Goal: Communication & Community: Answer question/provide support

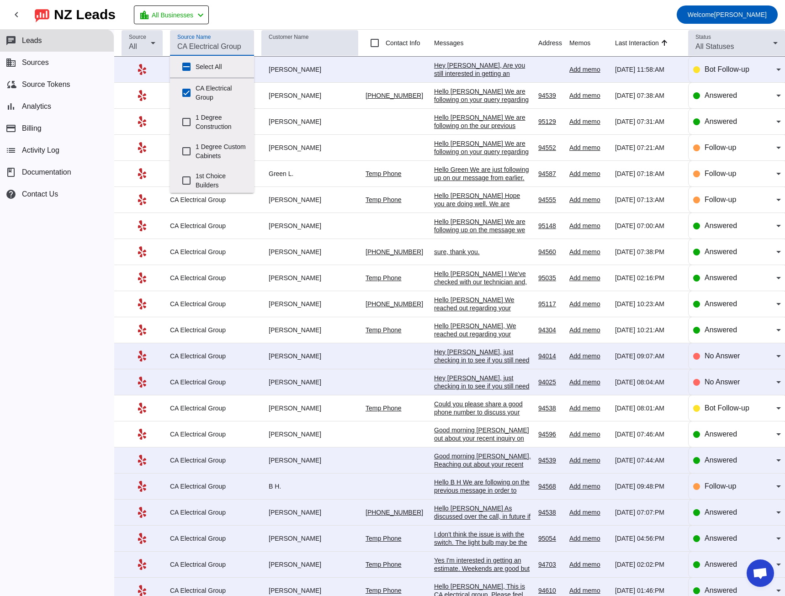
click at [196, 49] on input "Source Name" at bounding box center [211, 46] width 69 height 11
click at [58, 105] on button "bar_chart Analytics" at bounding box center [57, 106] width 114 height 22
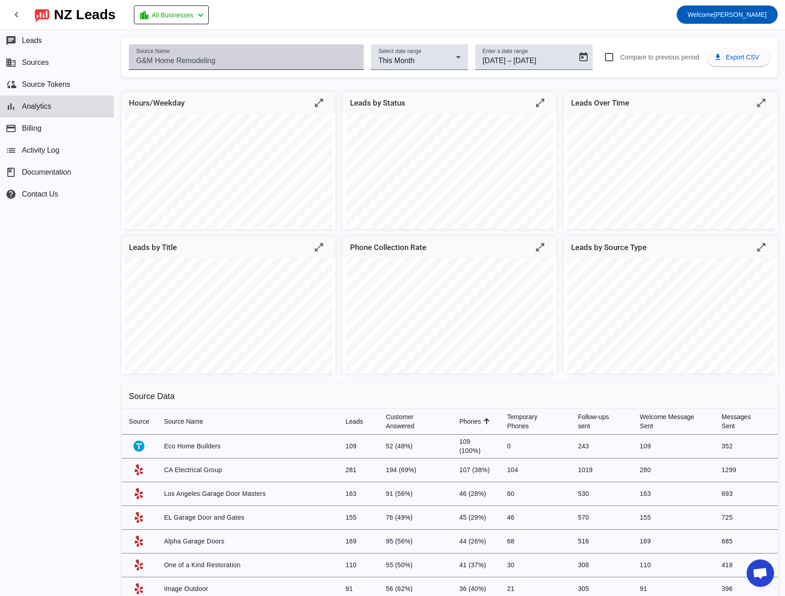
click at [192, 60] on input "Source Name" at bounding box center [246, 60] width 220 height 11
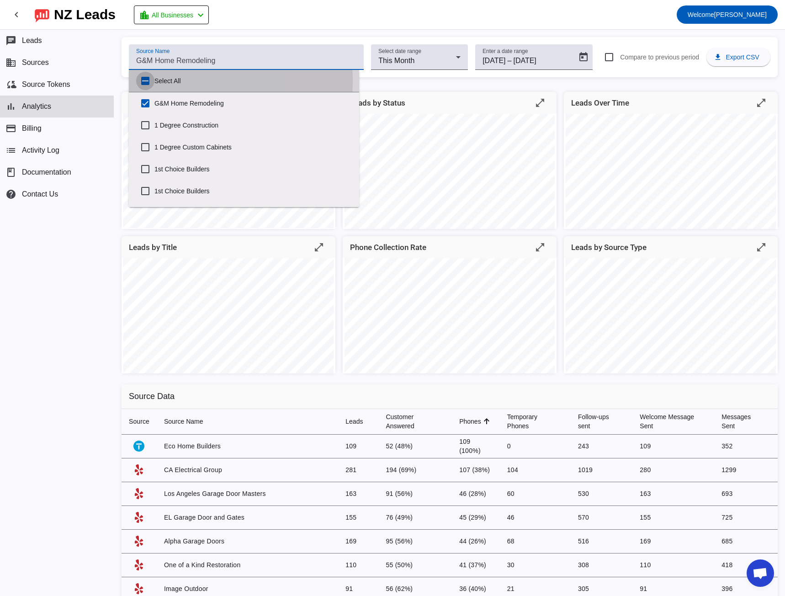
click at [145, 81] on input "Select All" at bounding box center [145, 81] width 18 height 18
checkbox input "true"
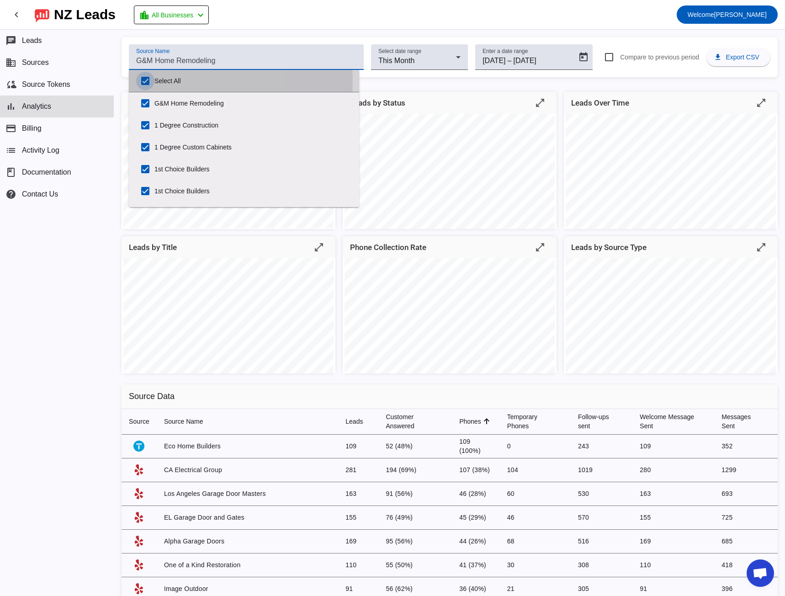
checkbox input "true"
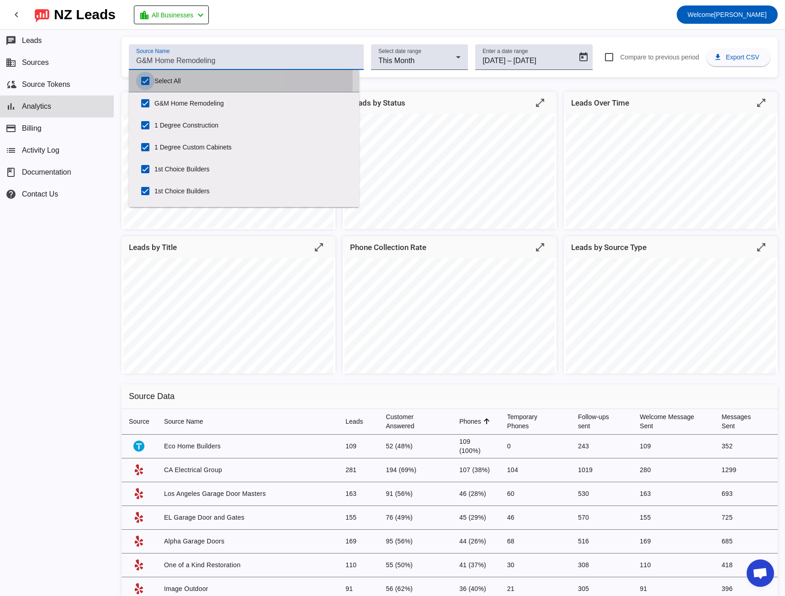
checkbox input "true"
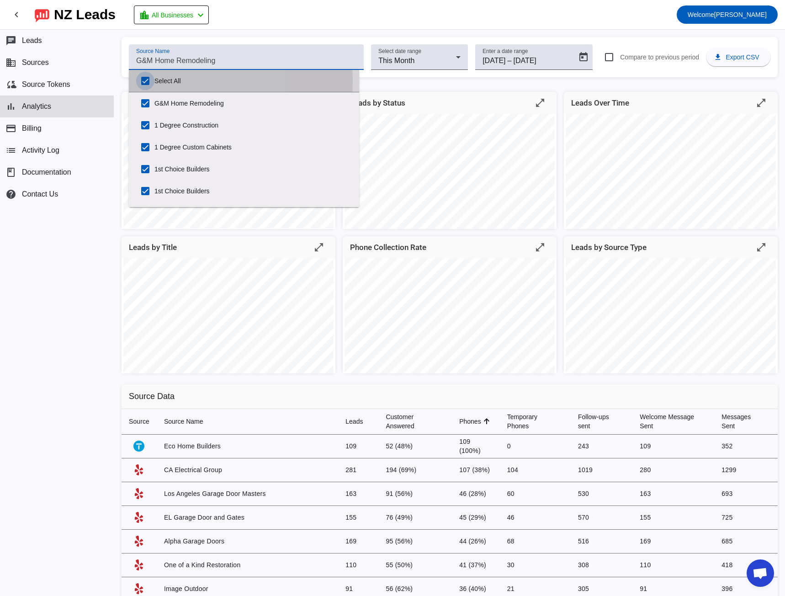
checkbox input "true"
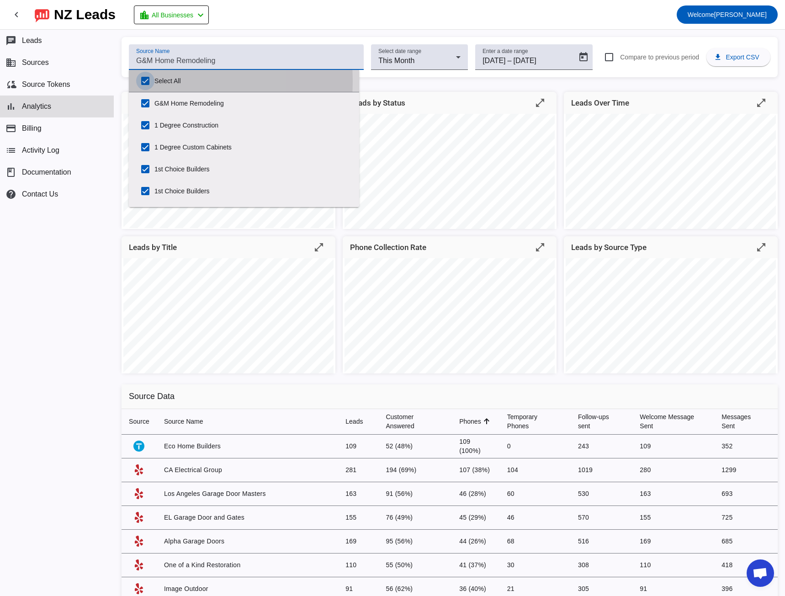
checkbox input "true"
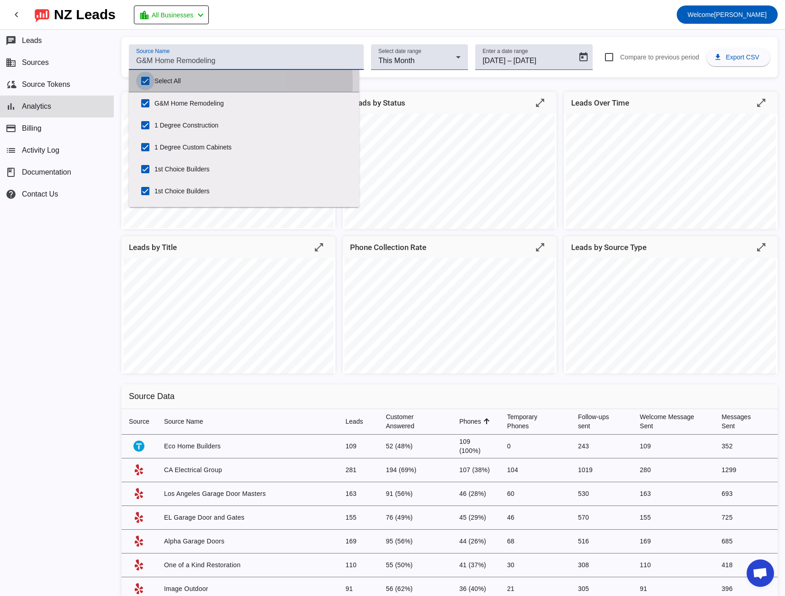
checkbox input "true"
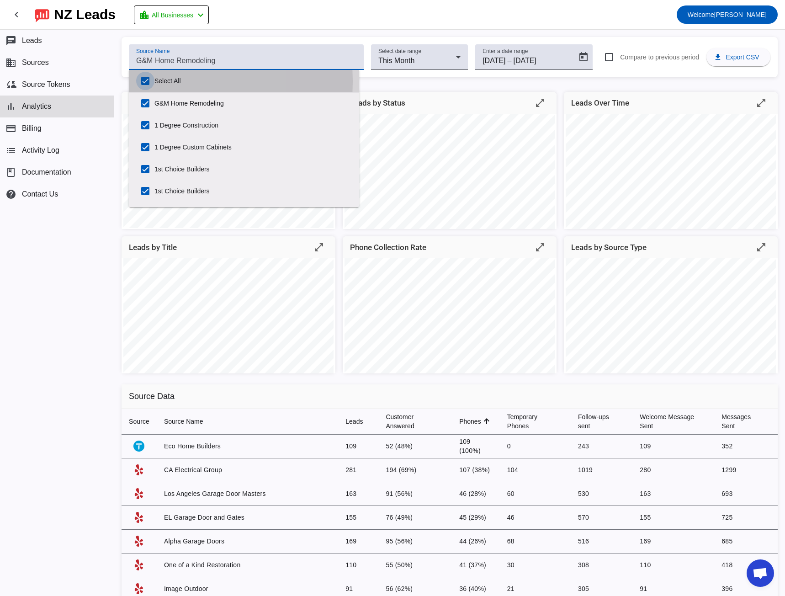
checkbox input "true"
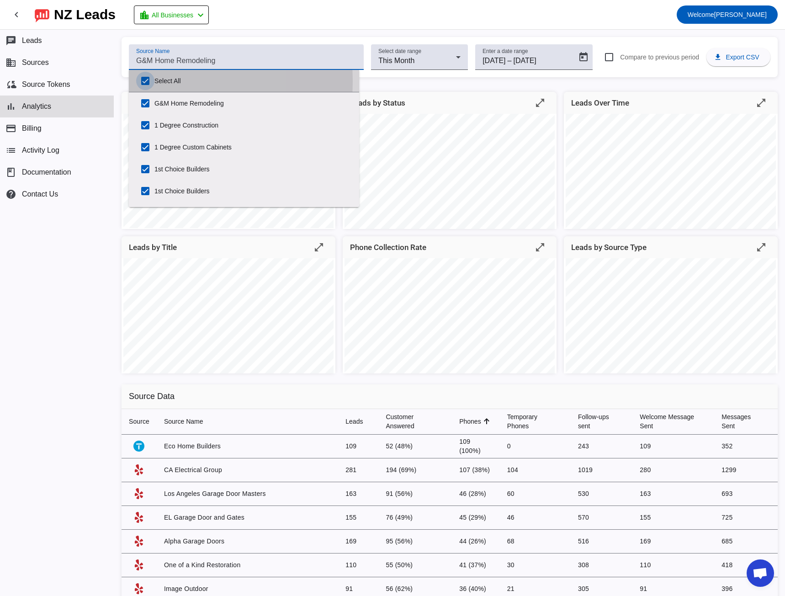
checkbox input "true"
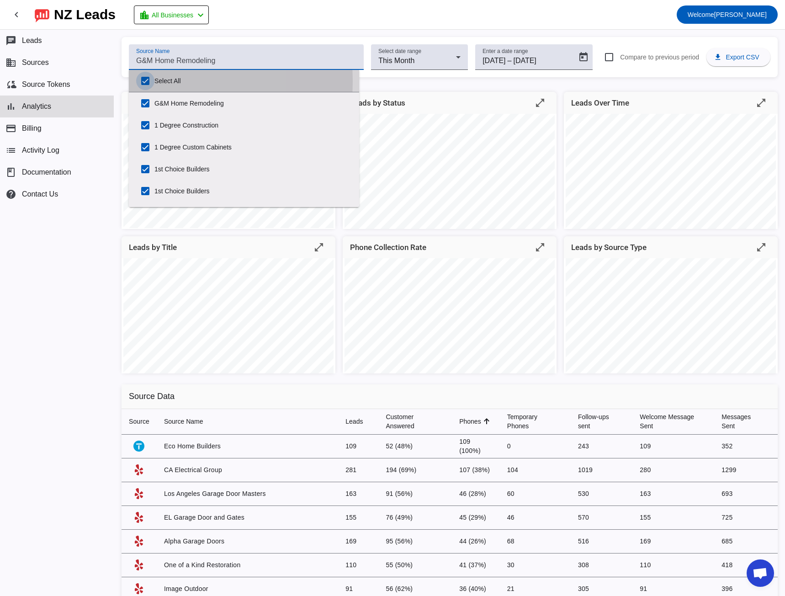
checkbox input "true"
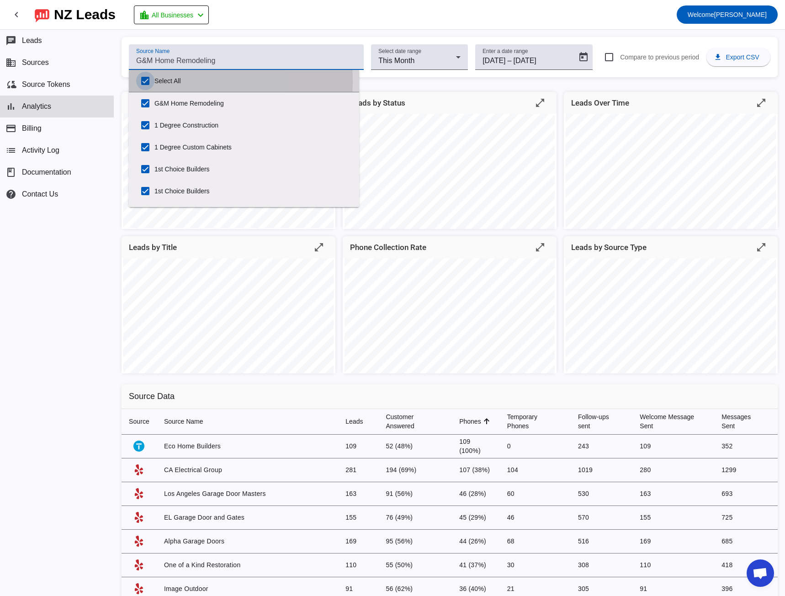
checkbox input "true"
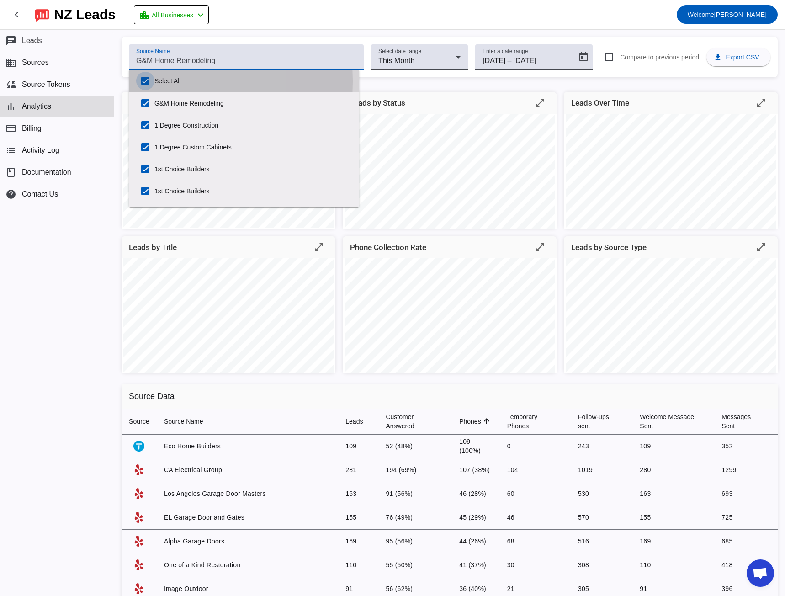
checkbox input "true"
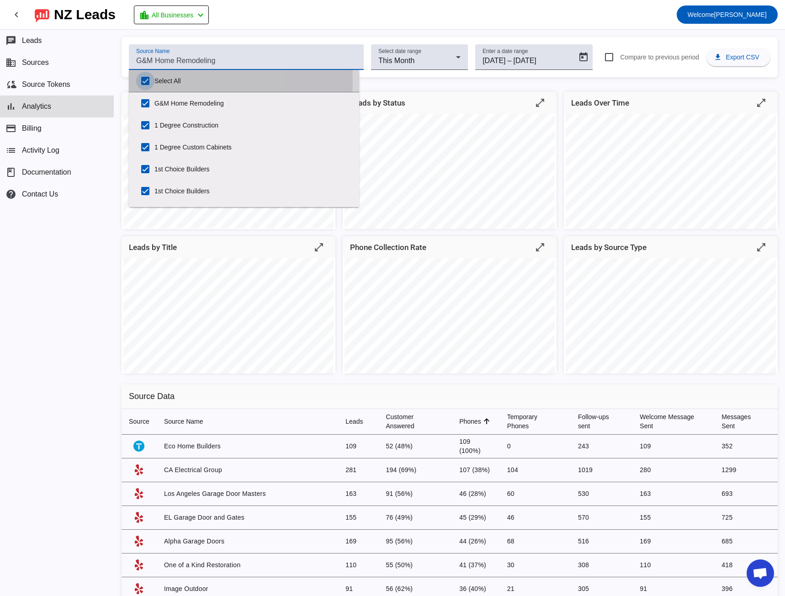
checkbox input "true"
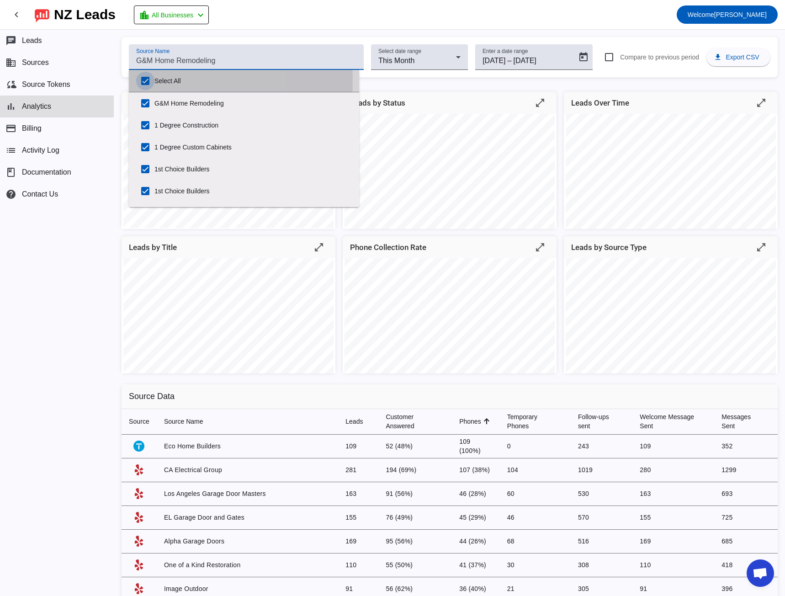
checkbox input "true"
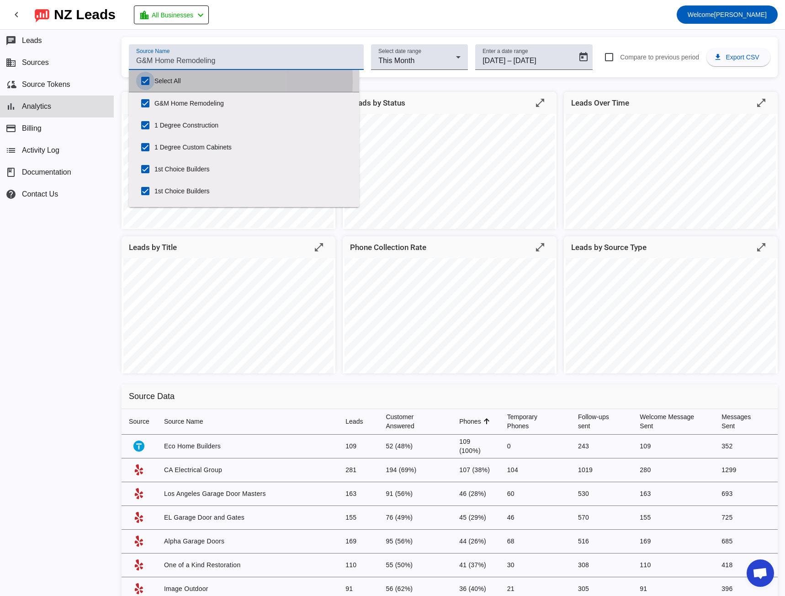
checkbox input "true"
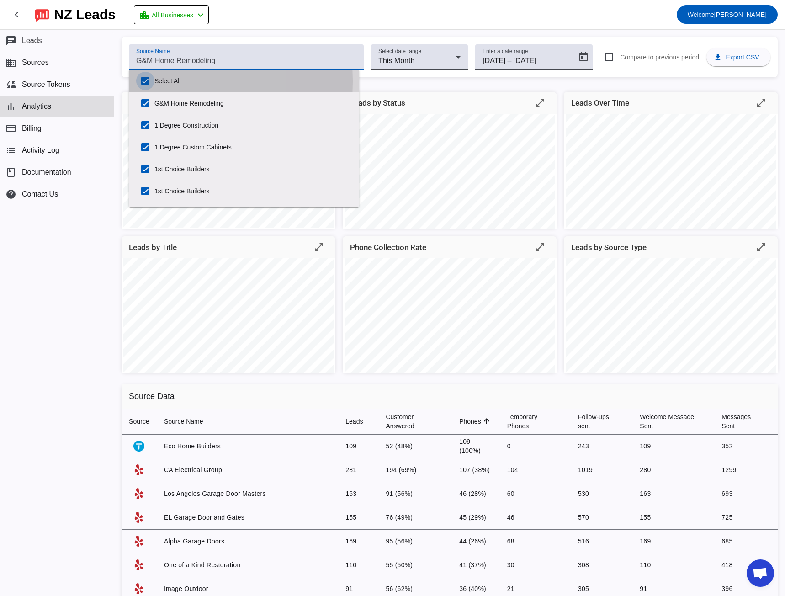
checkbox input "true"
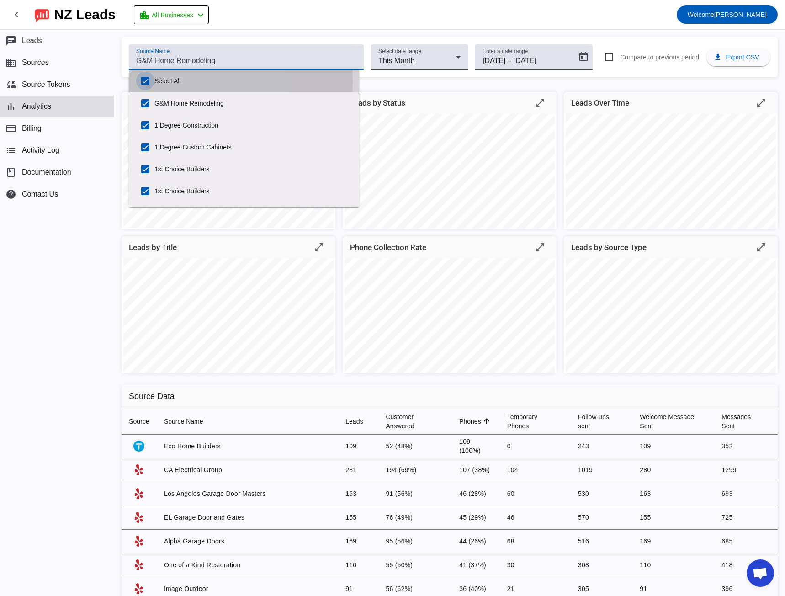
checkbox input "true"
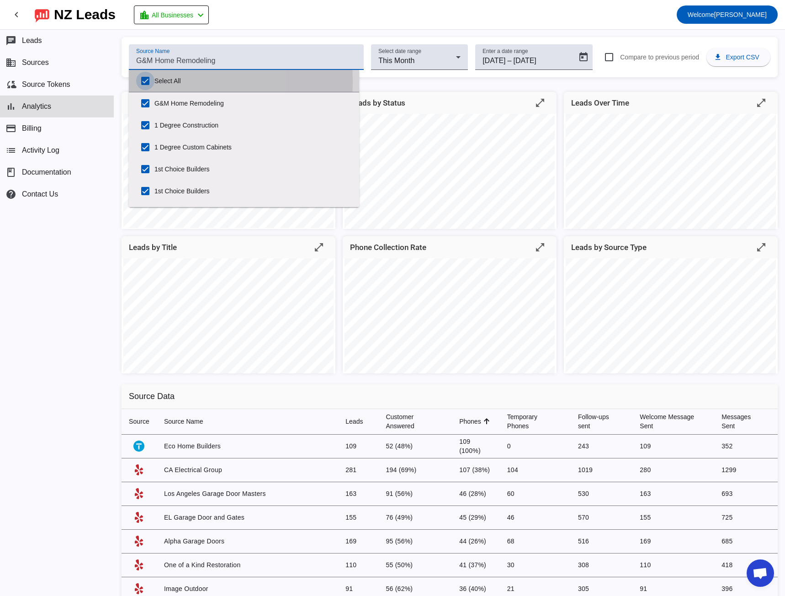
checkbox input "true"
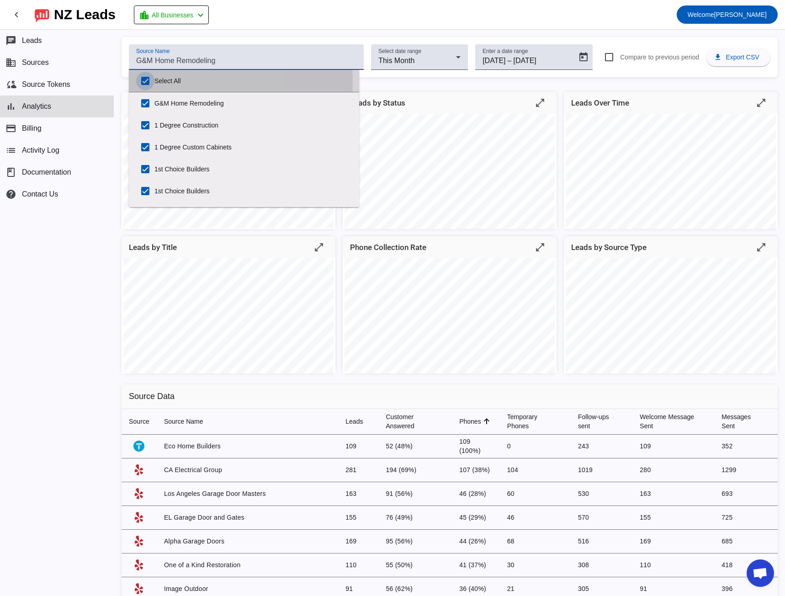
checkbox input "true"
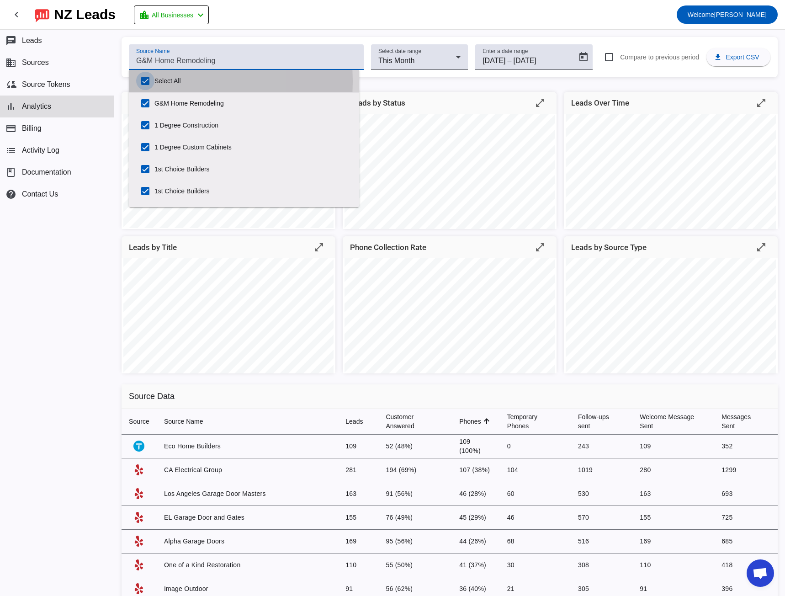
checkbox input "true"
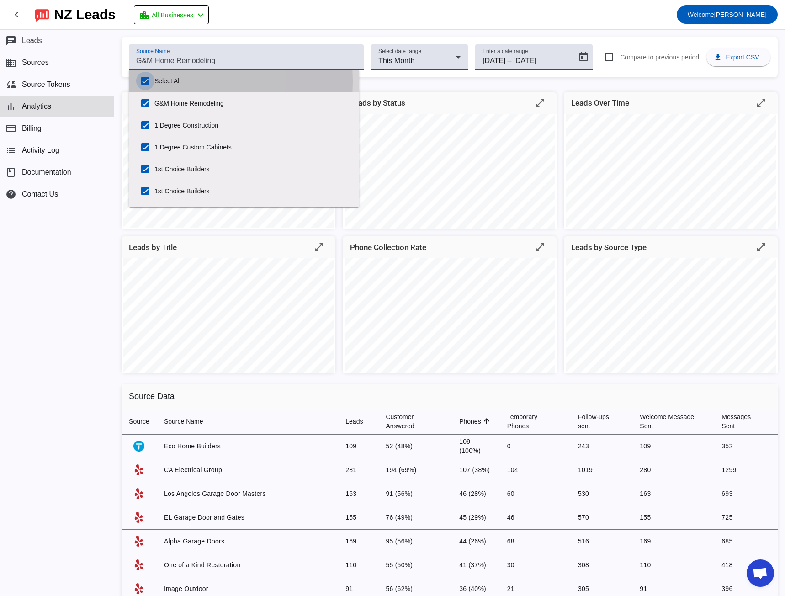
checkbox input "true"
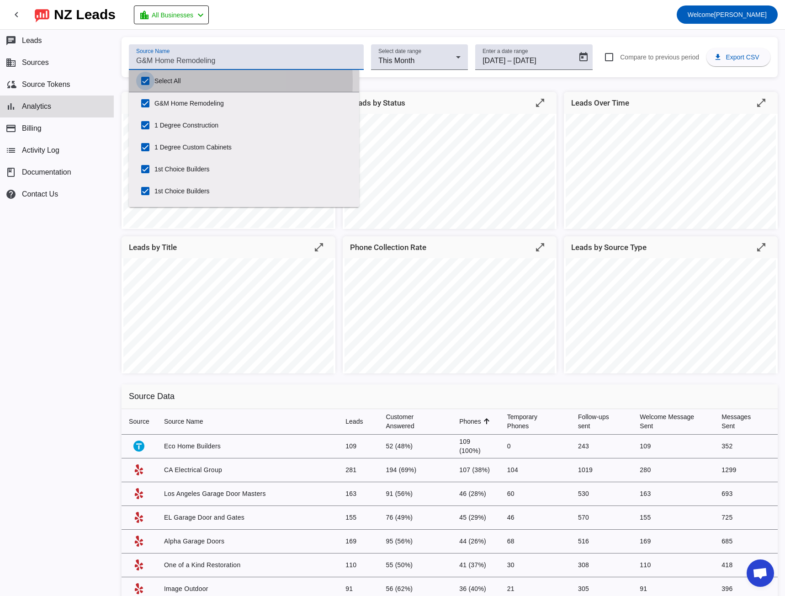
checkbox input "true"
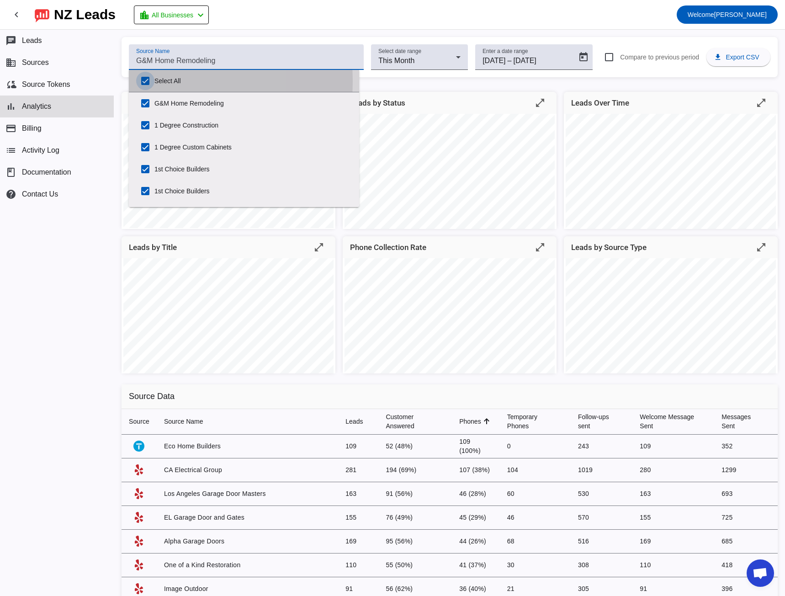
checkbox input "true"
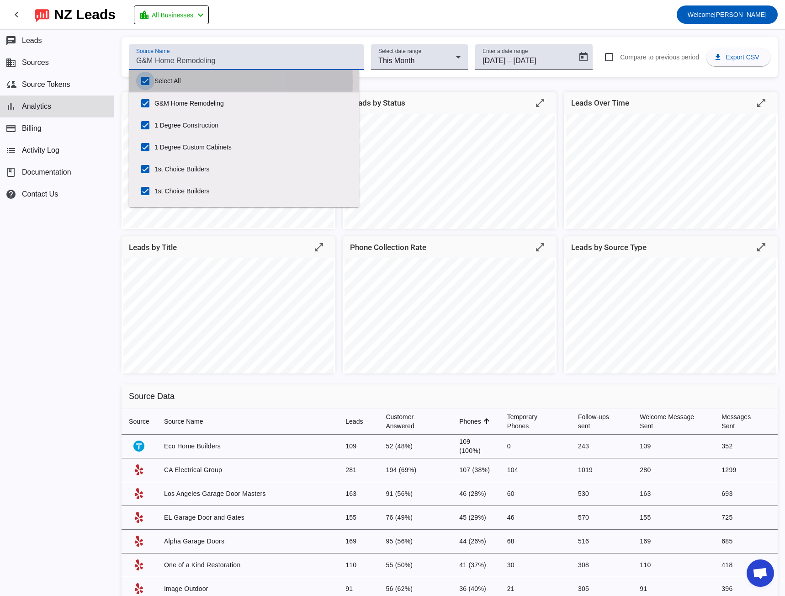
checkbox input "true"
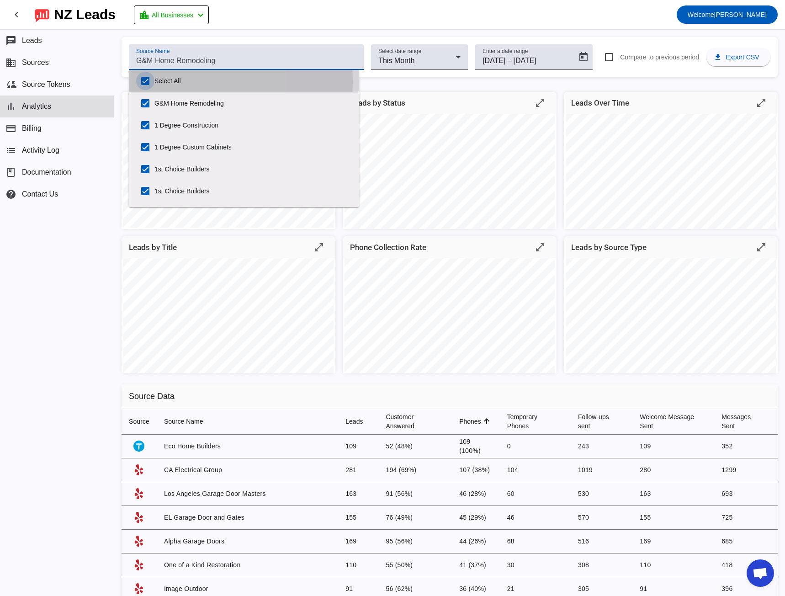
checkbox input "true"
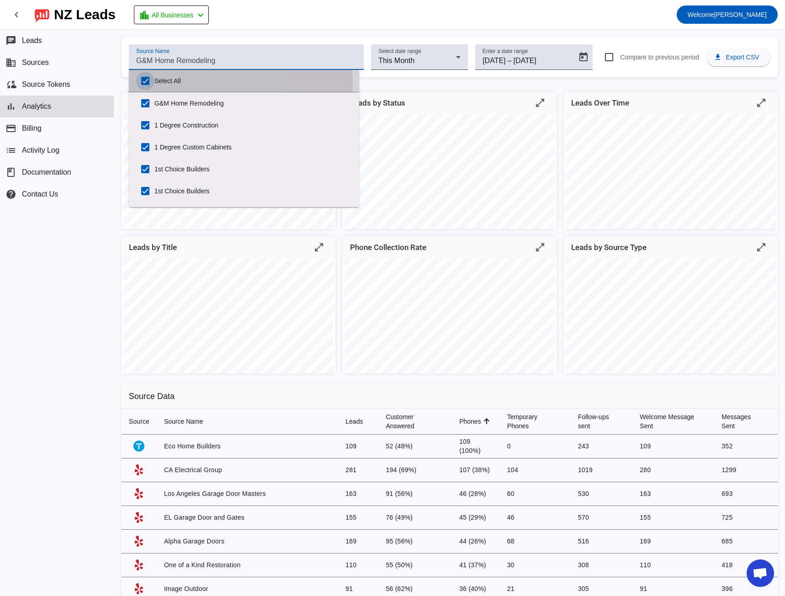
checkbox input "true"
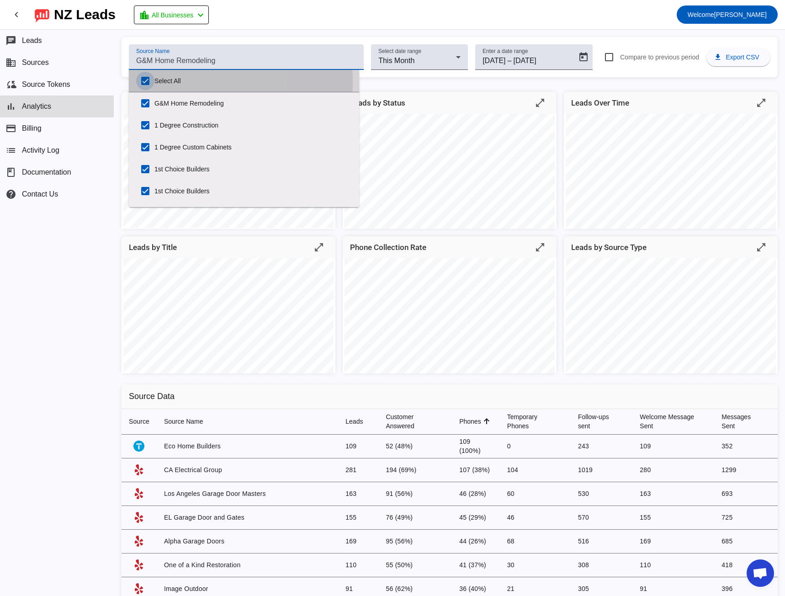
checkbox input "true"
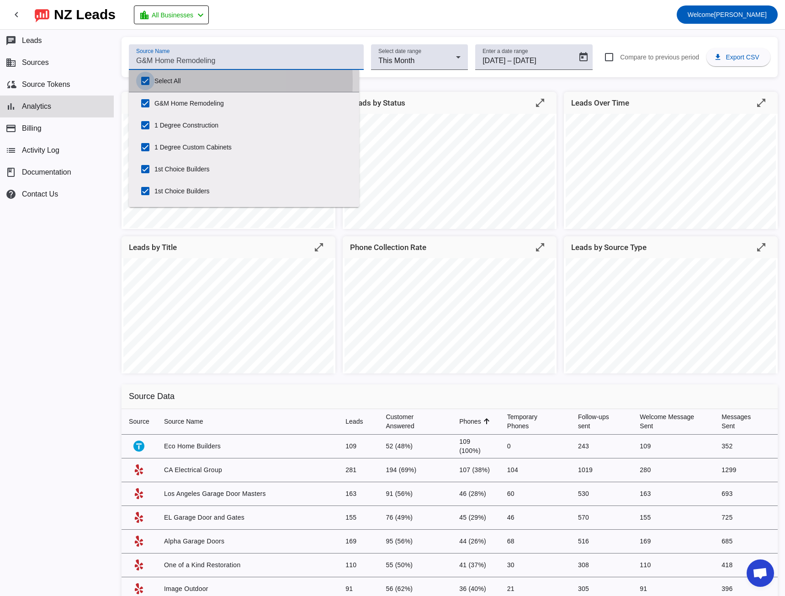
checkbox input "true"
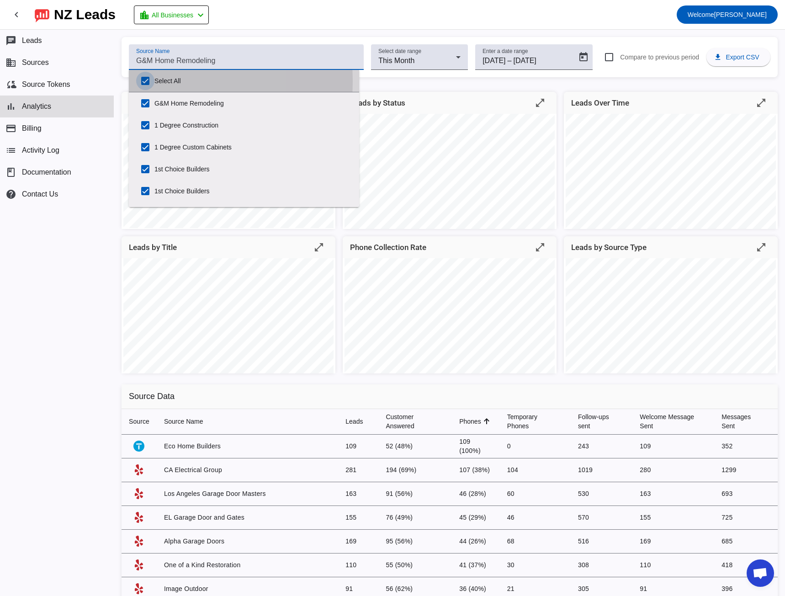
checkbox input "true"
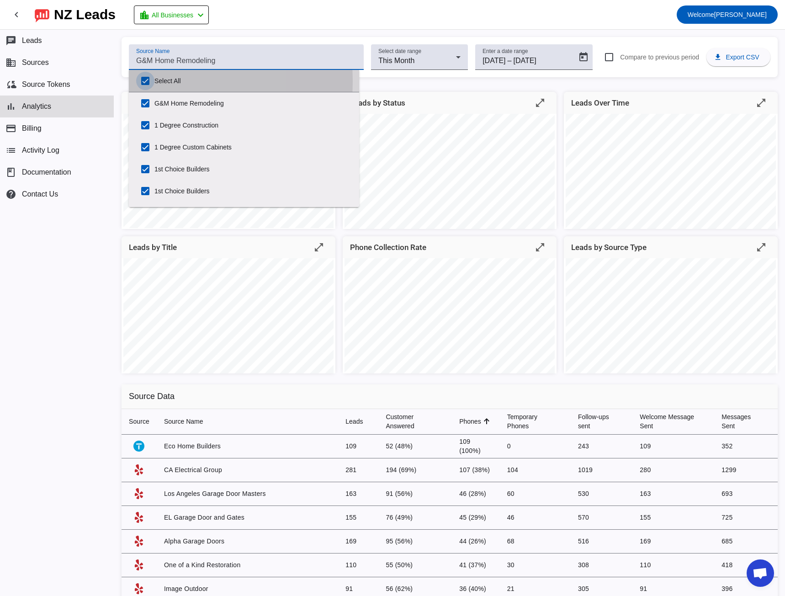
checkbox input "true"
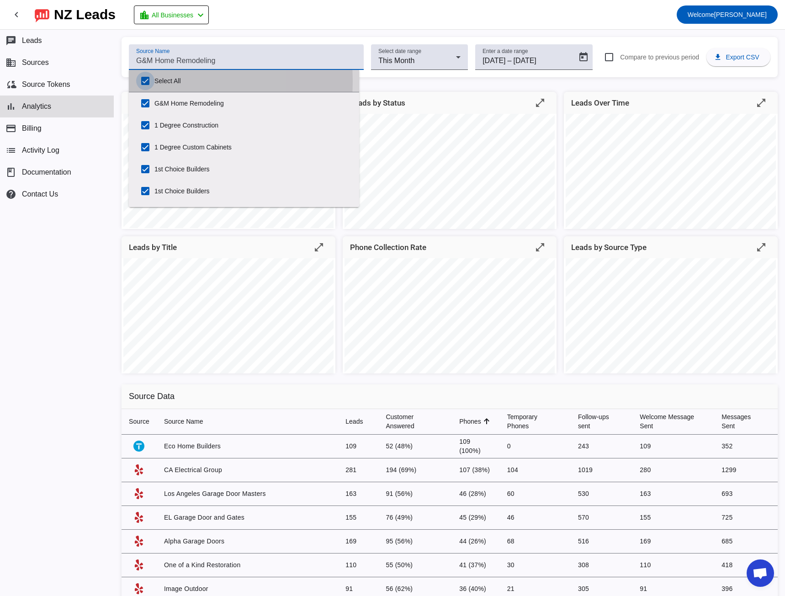
checkbox input "true"
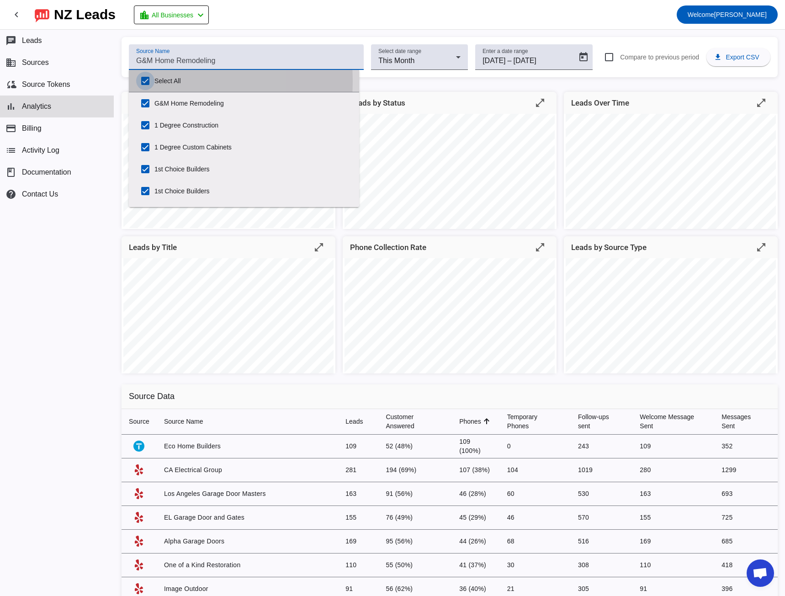
checkbox input "true"
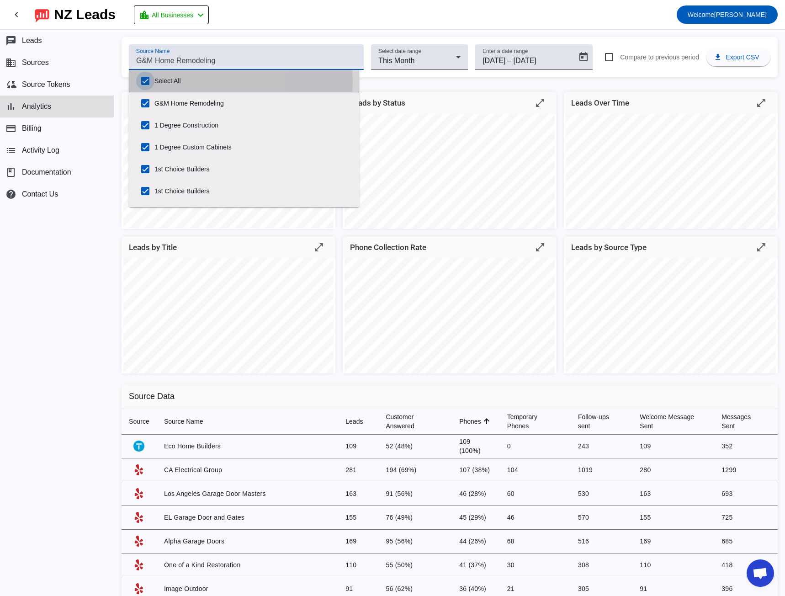
checkbox input "true"
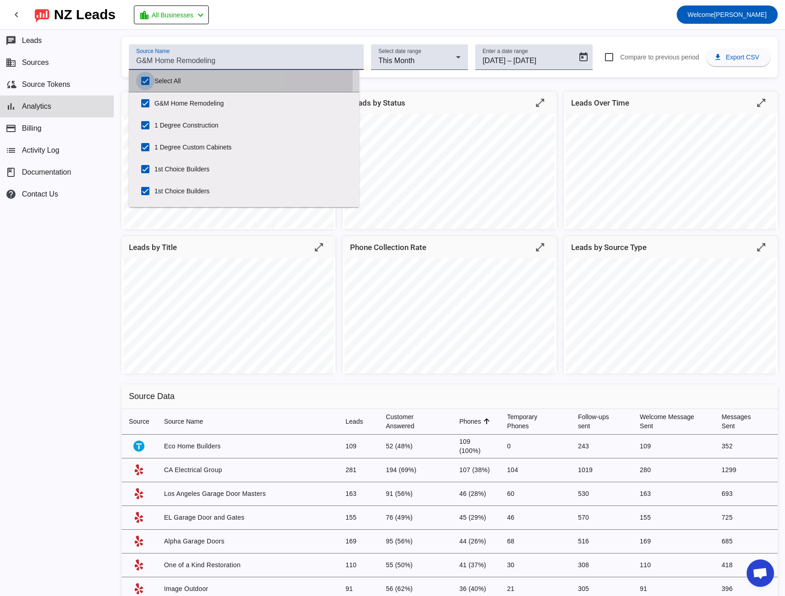
checkbox input "true"
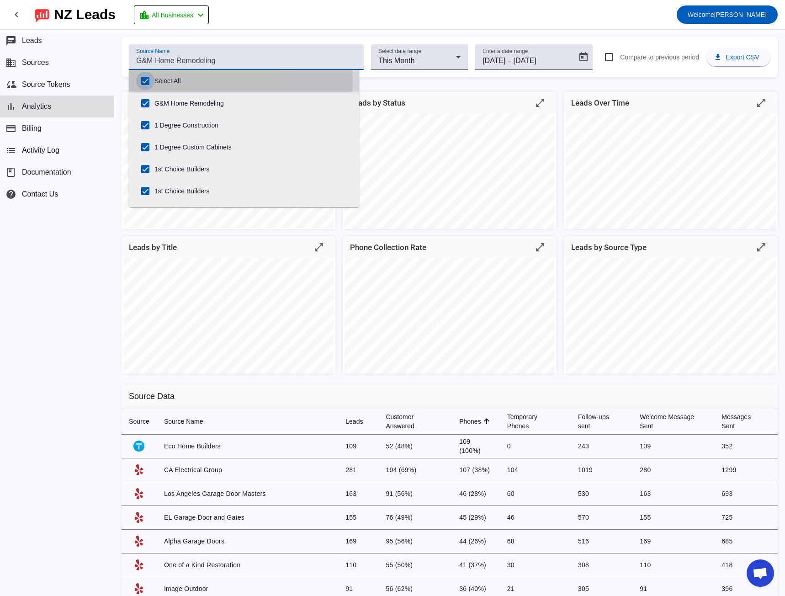
checkbox input "true"
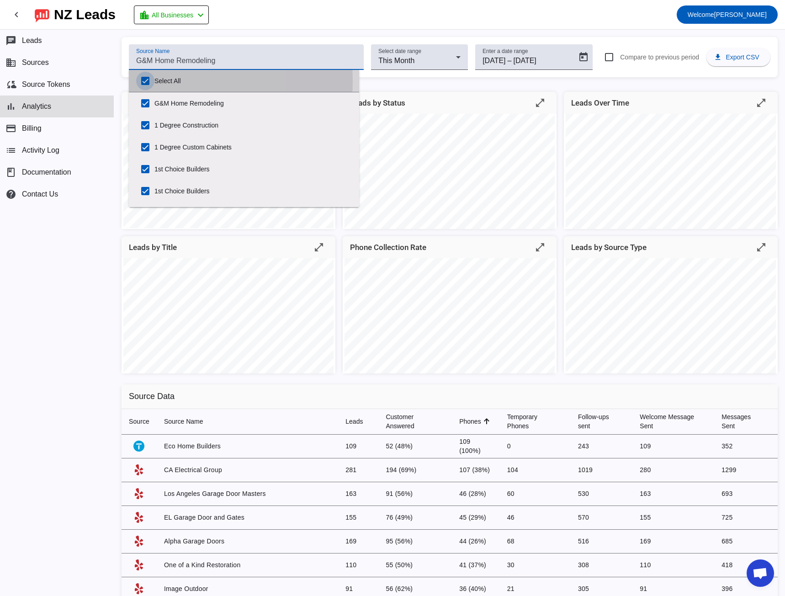
checkbox input "true"
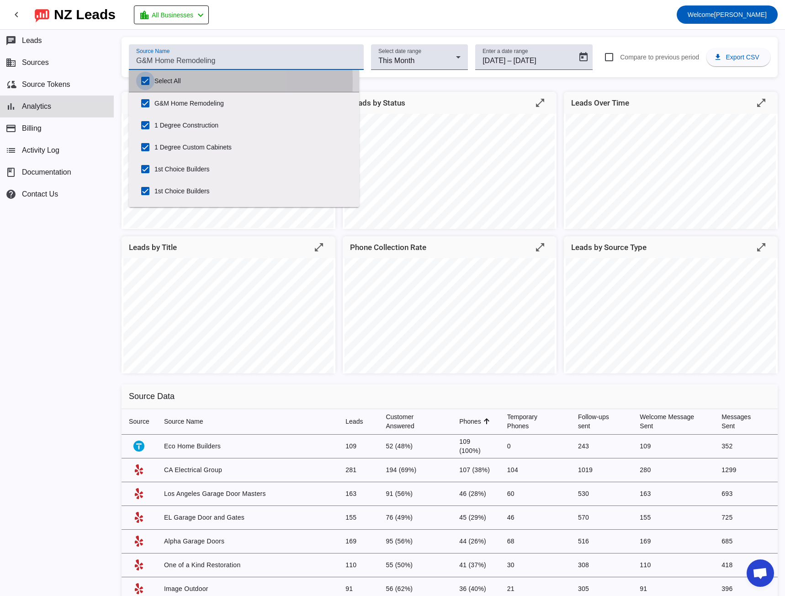
checkbox input "true"
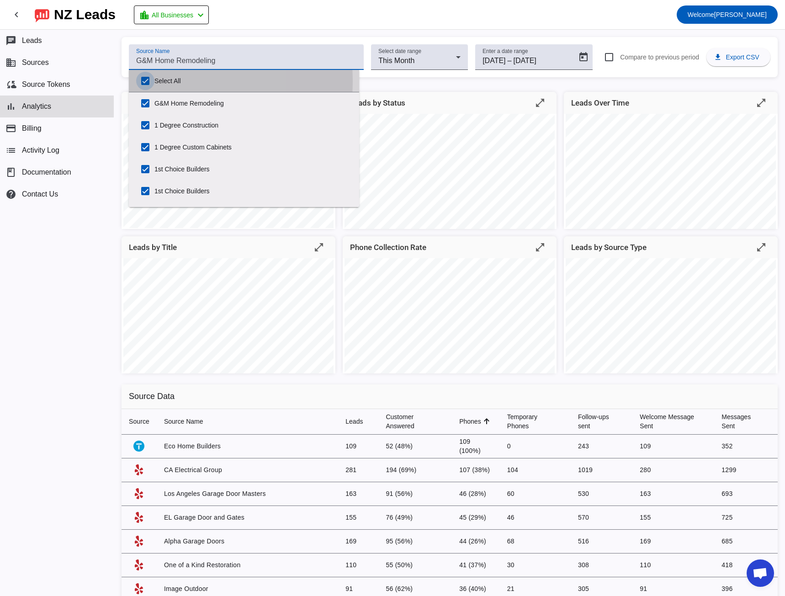
checkbox input "true"
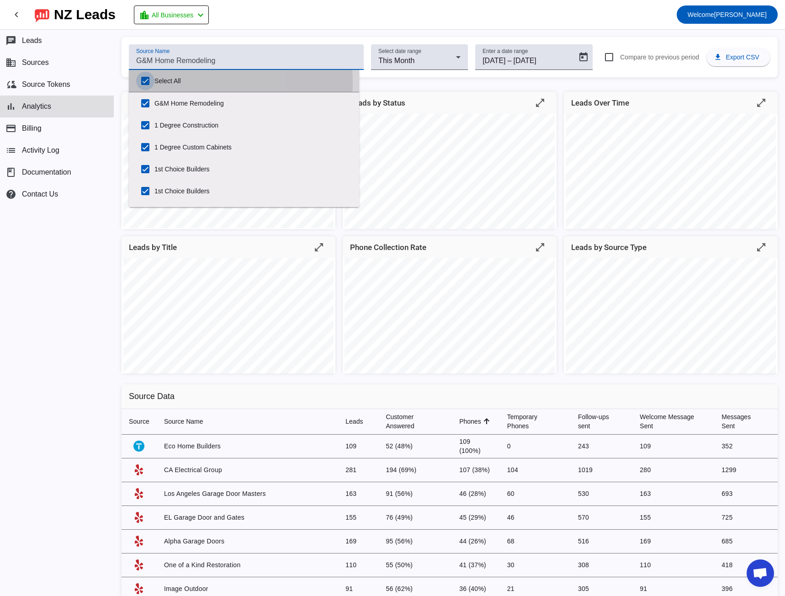
checkbox input "true"
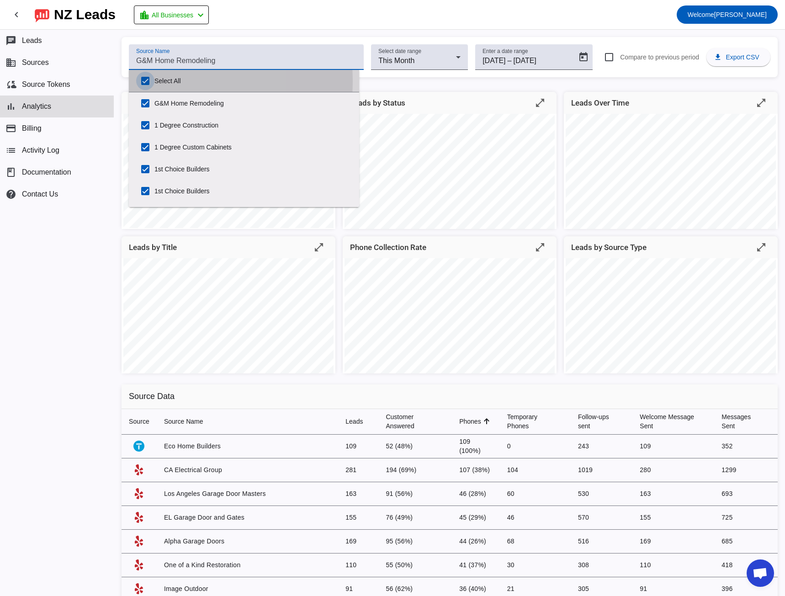
checkbox input "true"
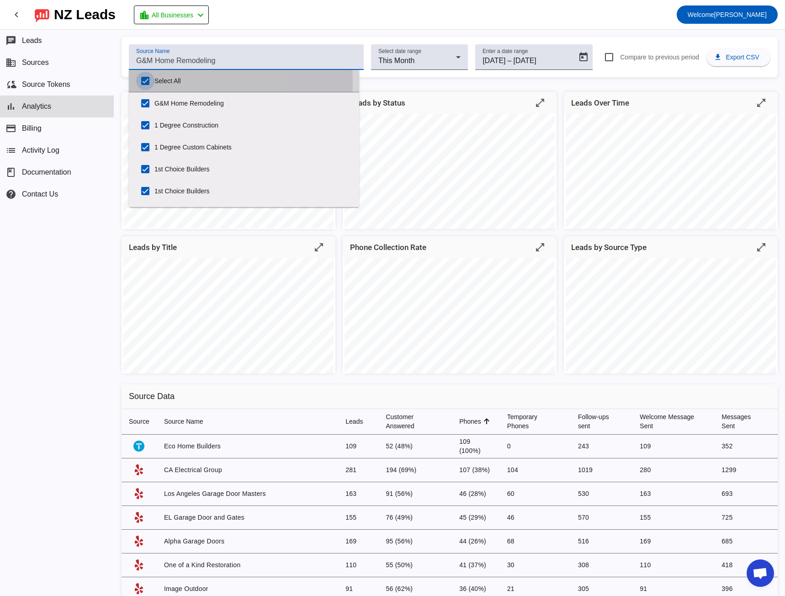
checkbox input "true"
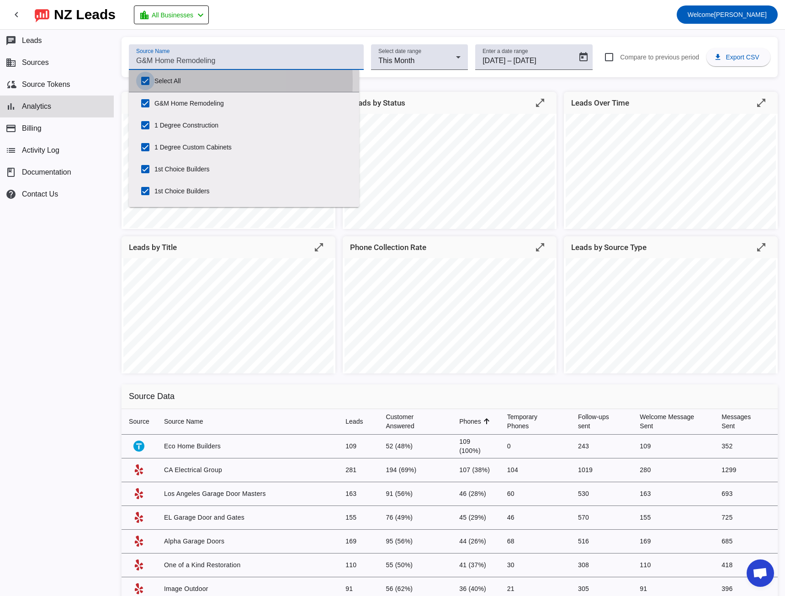
checkbox input "true"
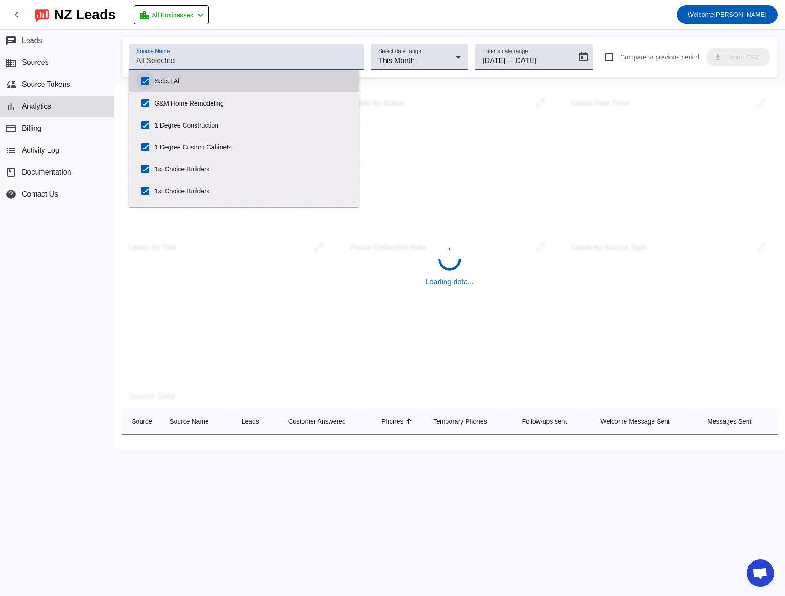
click at [145, 81] on input "Select All" at bounding box center [145, 81] width 18 height 18
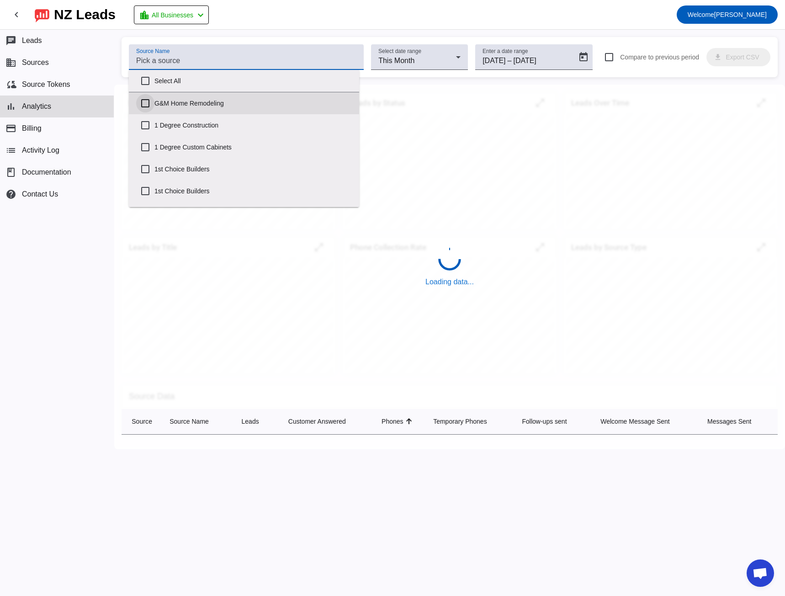
click at [144, 106] on input "G&M Home Remodeling" at bounding box center [145, 103] width 18 height 18
click at [252, 31] on div "Source Name Select date range This Month Enter a date range [DATE] [DATE] – [DA…" at bounding box center [449, 313] width 671 height 566
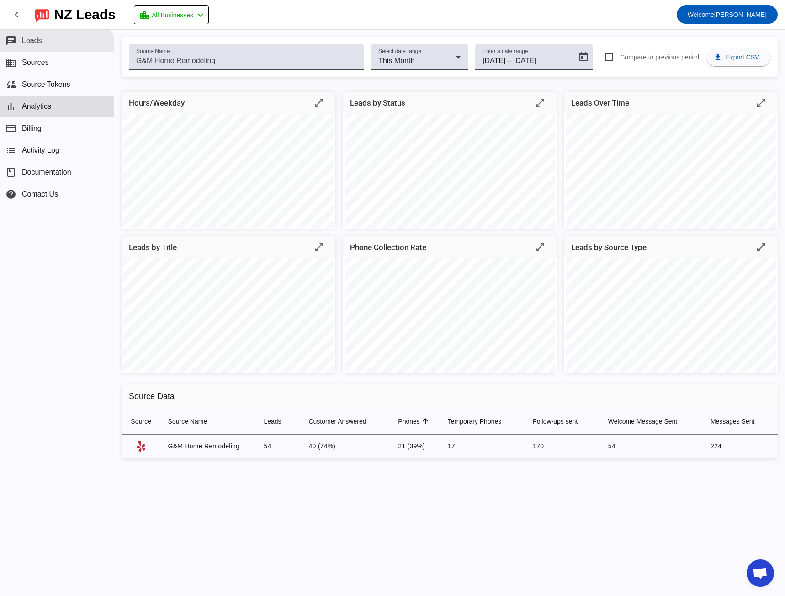
click at [37, 41] on span "Leads" at bounding box center [32, 41] width 20 height 8
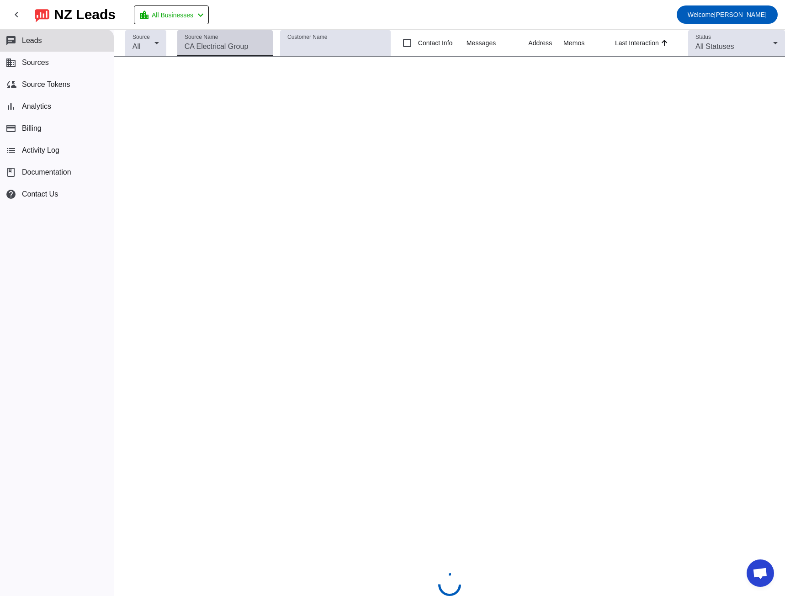
click at [228, 53] on div "Source Name" at bounding box center [225, 43] width 81 height 26
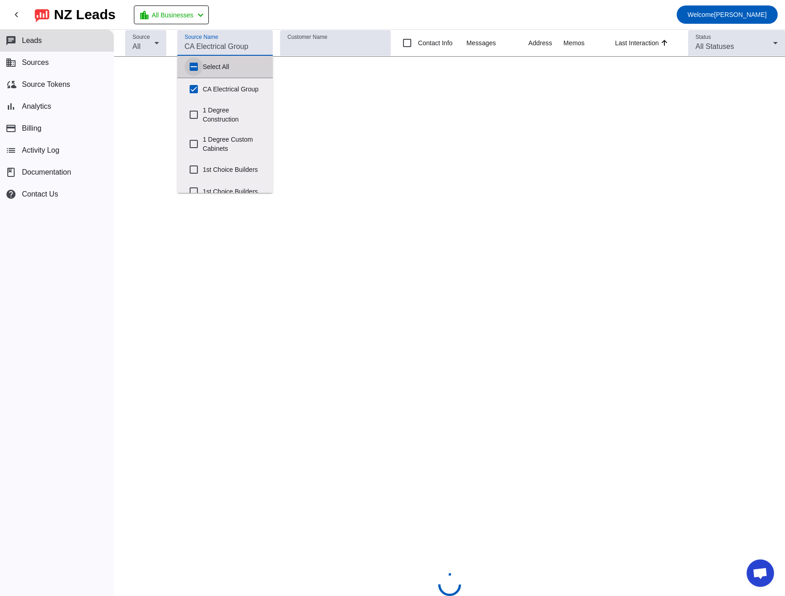
click at [196, 69] on input "Select All" at bounding box center [194, 67] width 18 height 18
click at [195, 46] on input "Source Name" at bounding box center [225, 46] width 81 height 11
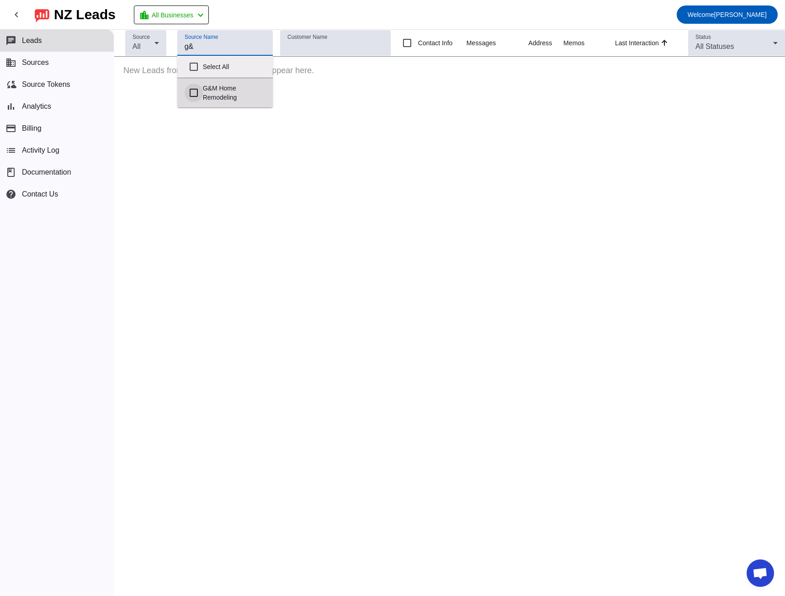
click at [195, 95] on input "G&M Home Remodeling" at bounding box center [194, 93] width 18 height 18
click at [101, 230] on div "chat Leads business Sources cloud_sync Source Tokens bar_chart Analytics paymen…" at bounding box center [57, 313] width 114 height 566
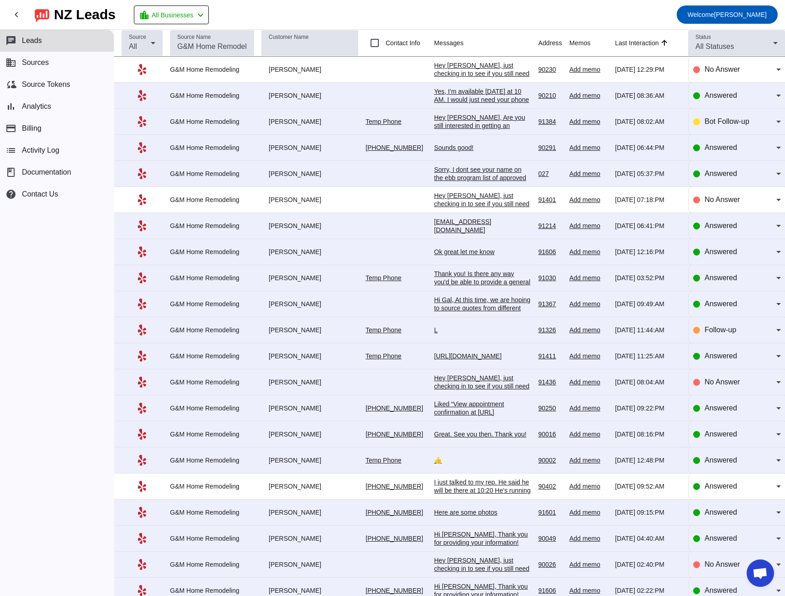
click at [468, 97] on div "Yes, I'm available [DATE] at 10 AM. I would just need your phone number and com…" at bounding box center [482, 107] width 97 height 41
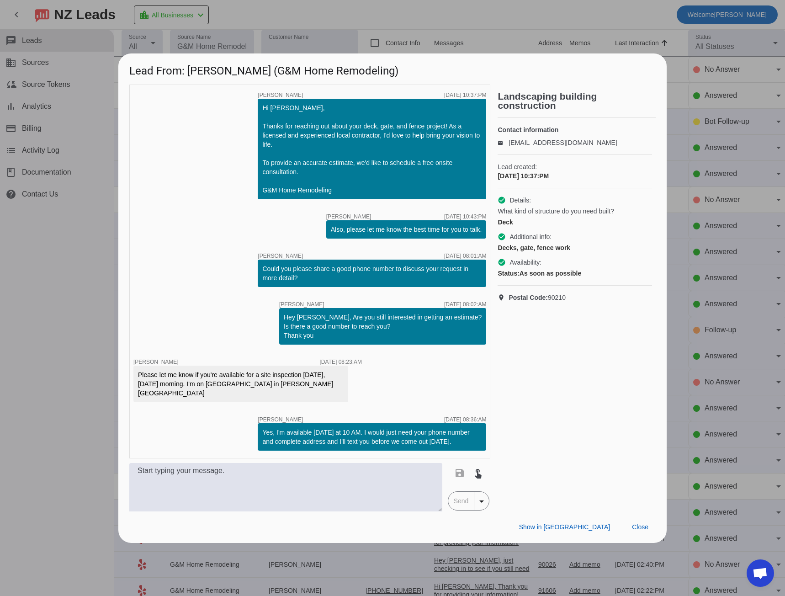
click at [49, 299] on div at bounding box center [392, 298] width 785 height 596
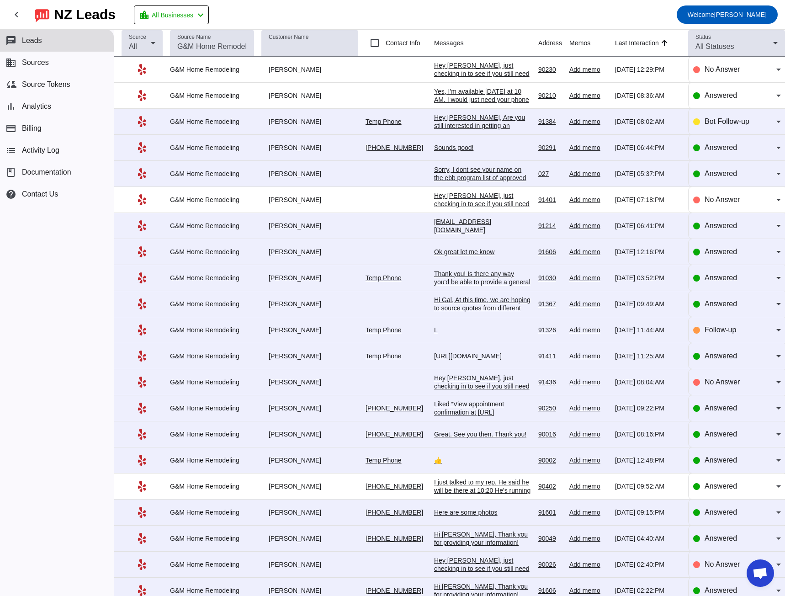
click at [436, 143] on div "Sounds good!" at bounding box center [482, 147] width 97 height 8
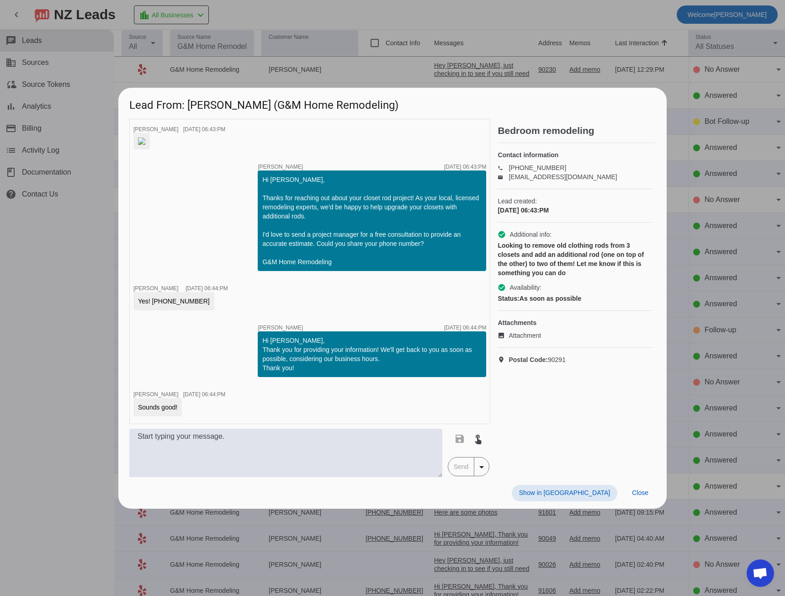
click at [79, 321] on div at bounding box center [392, 298] width 785 height 596
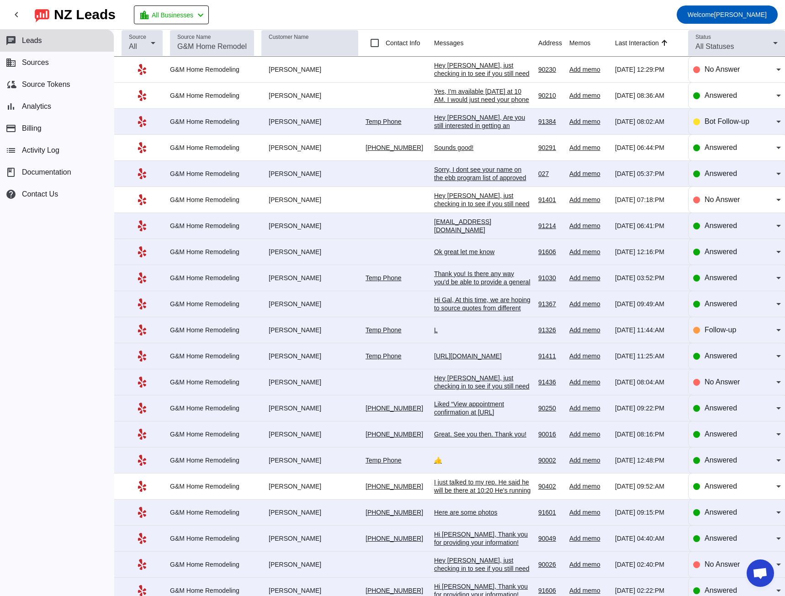
click at [444, 227] on div "[EMAIL_ADDRESS][DOMAIN_NAME]" at bounding box center [482, 225] width 97 height 16
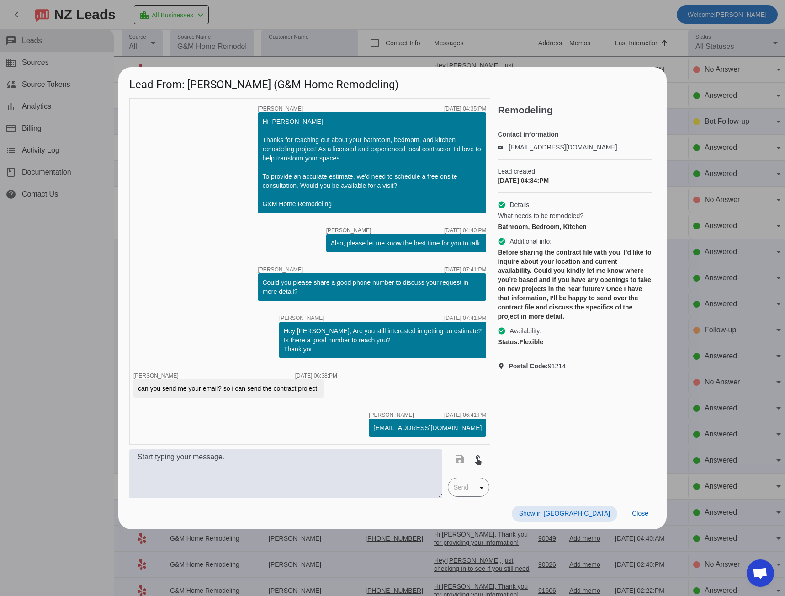
click at [81, 299] on div at bounding box center [392, 298] width 785 height 596
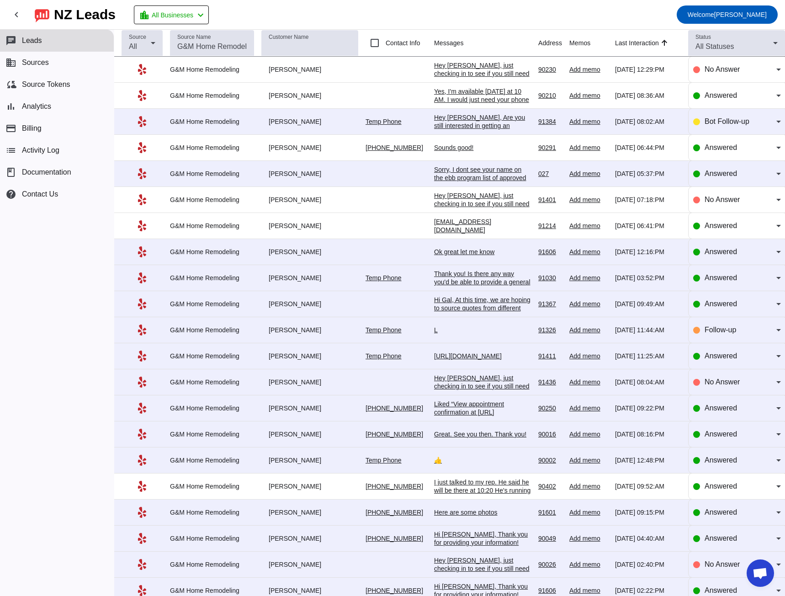
click at [434, 251] on div "Ok great let me know" at bounding box center [482, 252] width 97 height 8
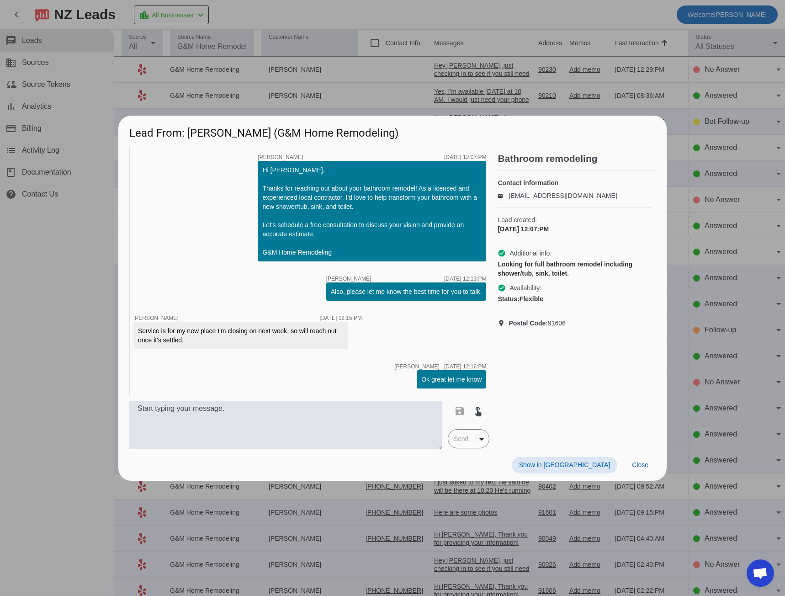
click at [100, 281] on div at bounding box center [392, 298] width 785 height 596
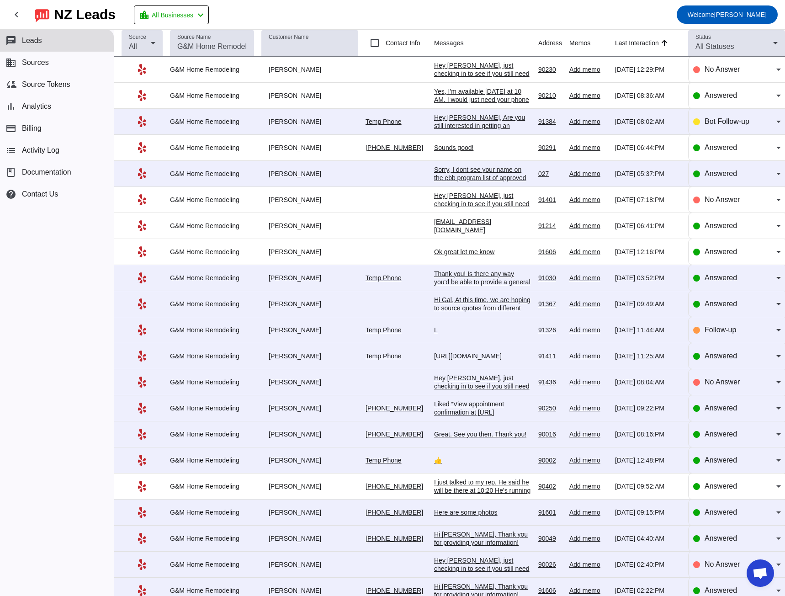
click at [484, 248] on div "Ok great let me know" at bounding box center [482, 252] width 97 height 8
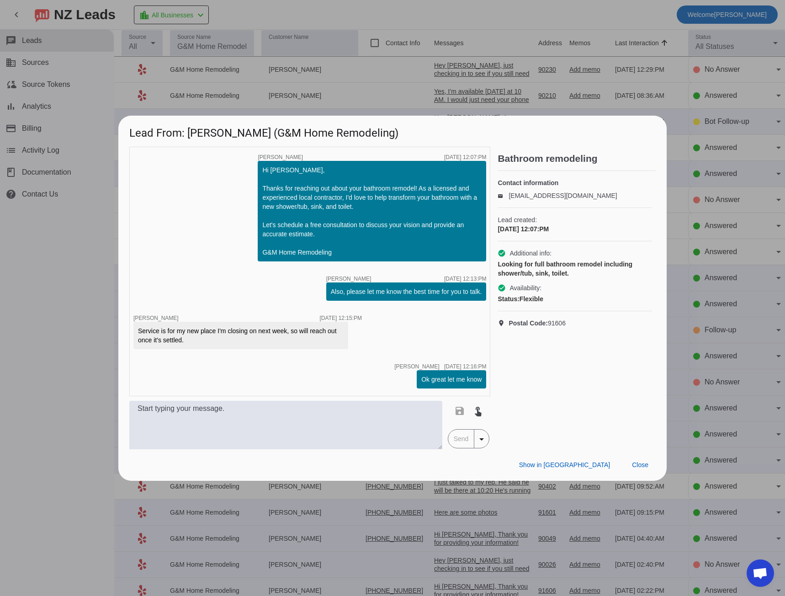
click at [80, 296] on div at bounding box center [392, 298] width 785 height 596
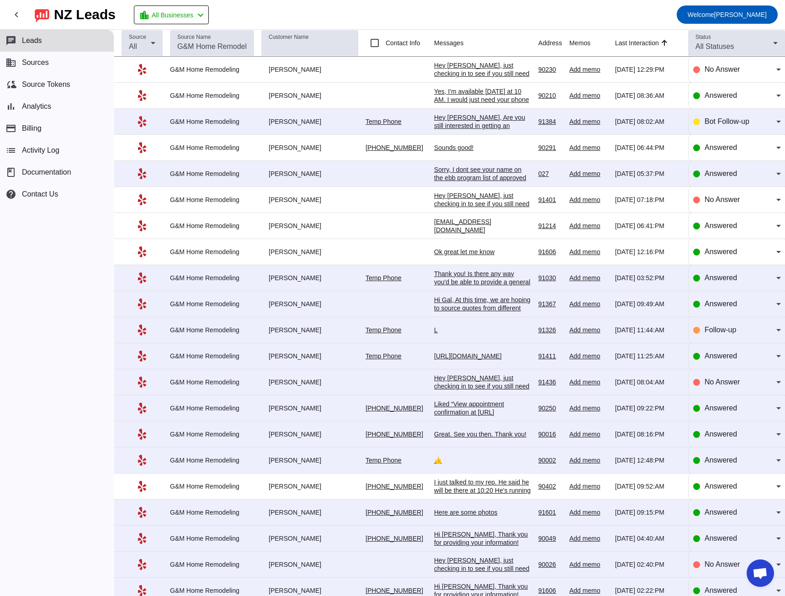
click at [438, 276] on div "Thank you! Is there any way you'd be able to provide a general estimate on here…" at bounding box center [482, 303] width 97 height 66
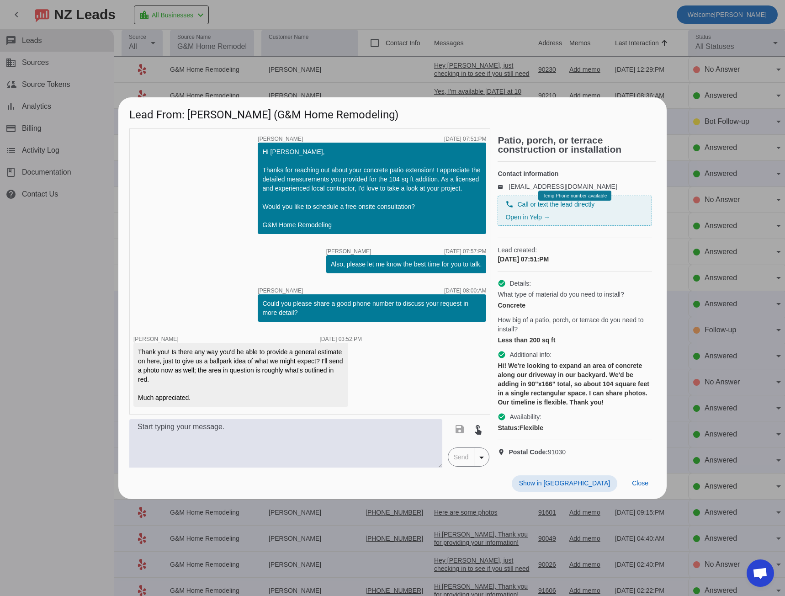
drag, startPoint x: 80, startPoint y: 246, endPoint x: 85, endPoint y: 253, distance: 8.2
click at [80, 247] on div at bounding box center [392, 298] width 785 height 596
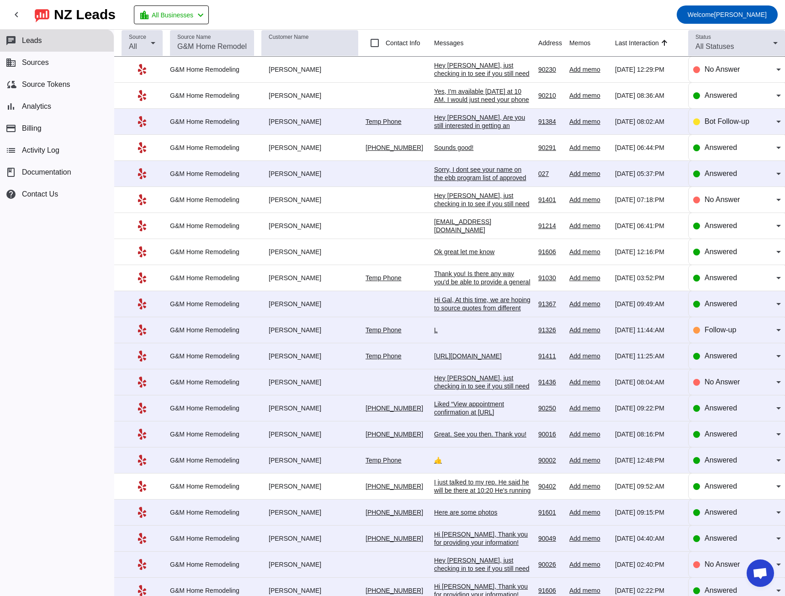
click at [452, 331] on div "L" at bounding box center [482, 330] width 97 height 8
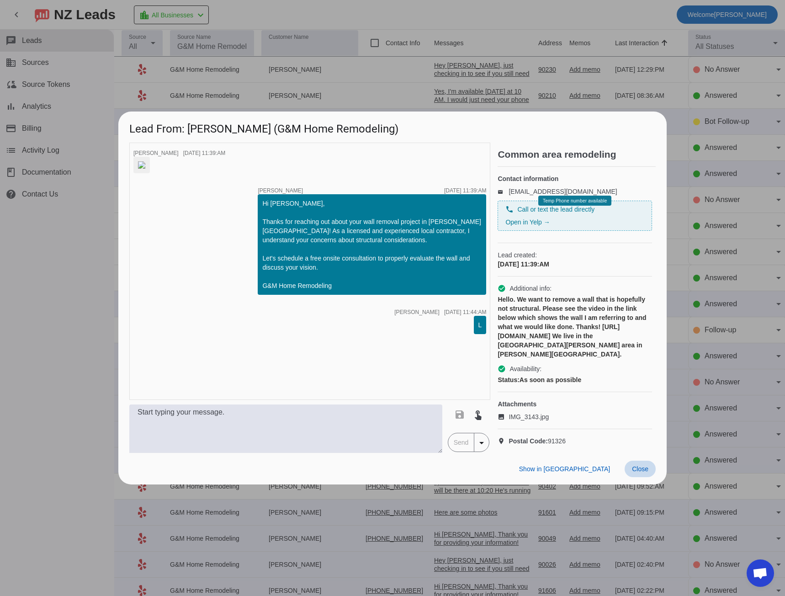
click at [640, 472] on span "Close" at bounding box center [640, 468] width 16 height 7
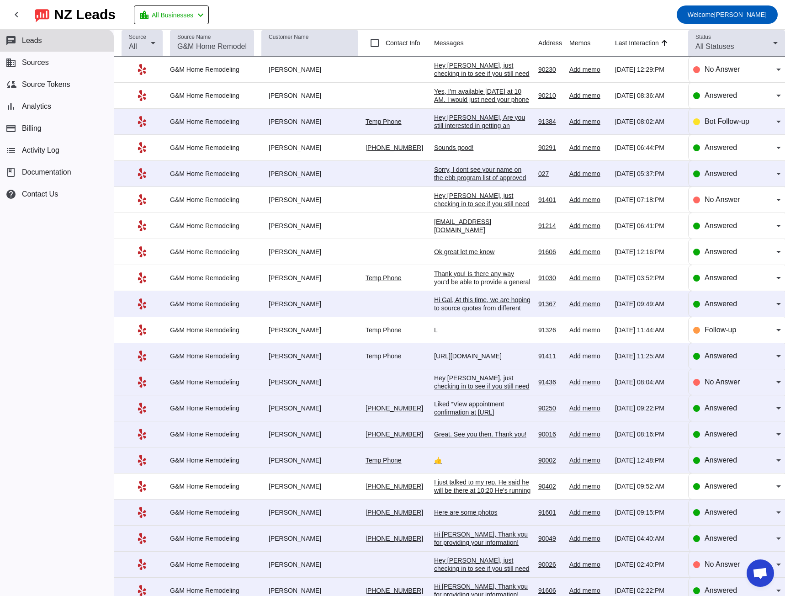
click at [459, 405] on div "Liked “View appointment confirmation at [URL][DOMAIN_NAME]”" at bounding box center [482, 412] width 97 height 25
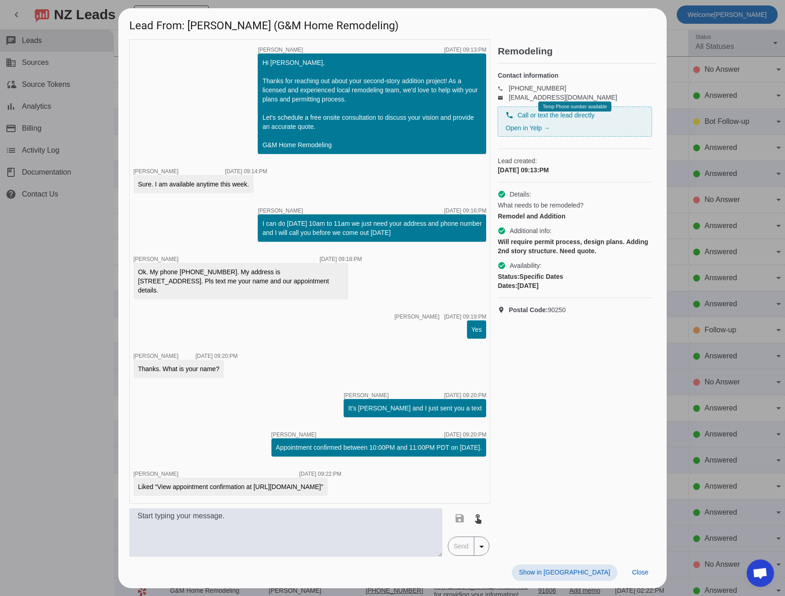
click at [87, 292] on div at bounding box center [392, 298] width 785 height 596
